Goal: Task Accomplishment & Management: Complete application form

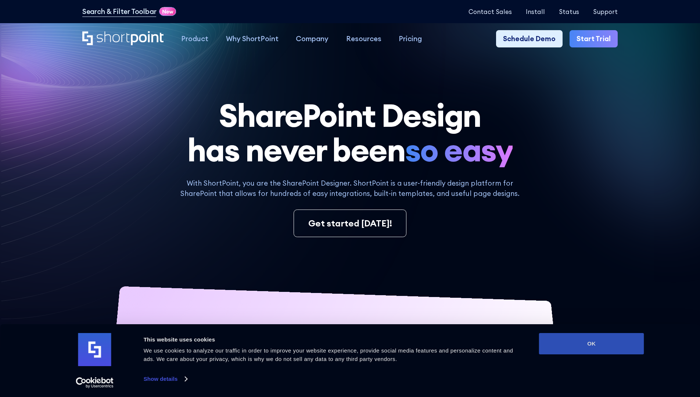
click at [591, 344] on button "OK" at bounding box center [591, 343] width 105 height 21
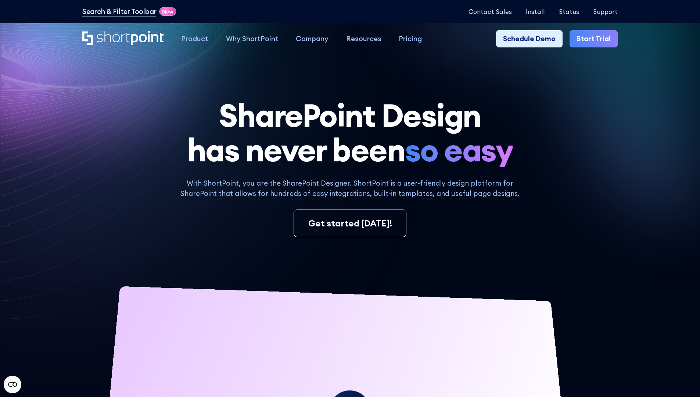
click at [596, 39] on link "Start Trial" at bounding box center [594, 39] width 48 height 18
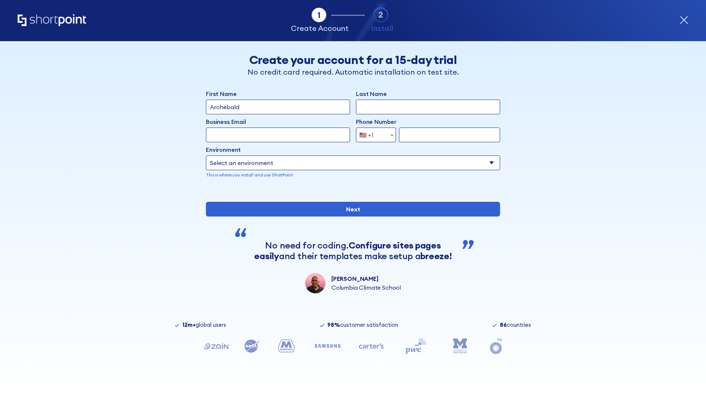
type input "Archebald"
type input "Berkuskv"
